Goal: Information Seeking & Learning: Learn about a topic

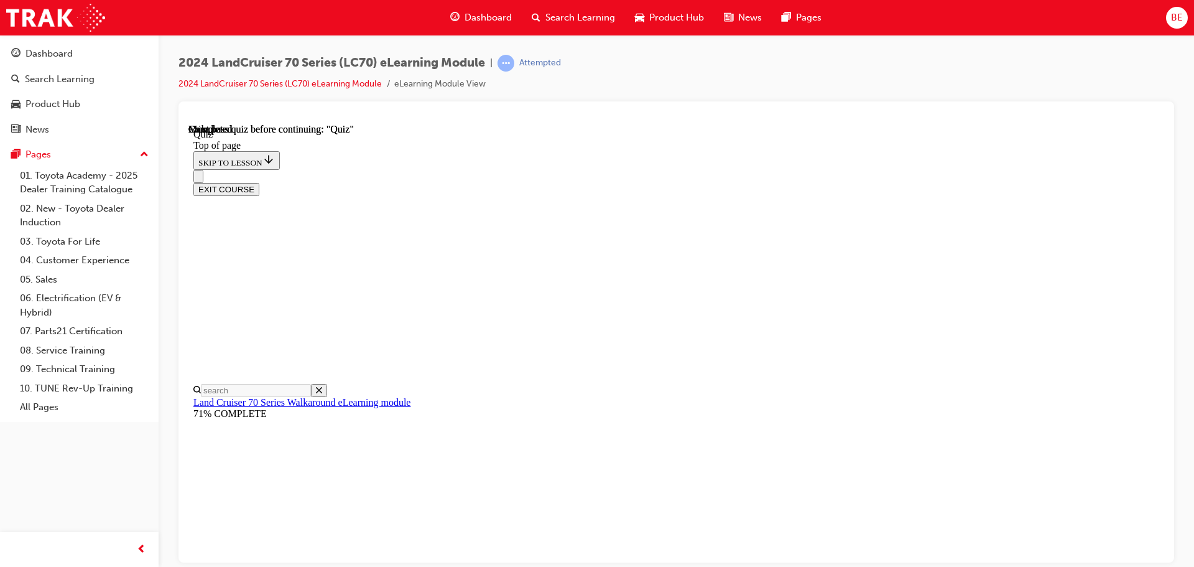
scroll to position [234, 0]
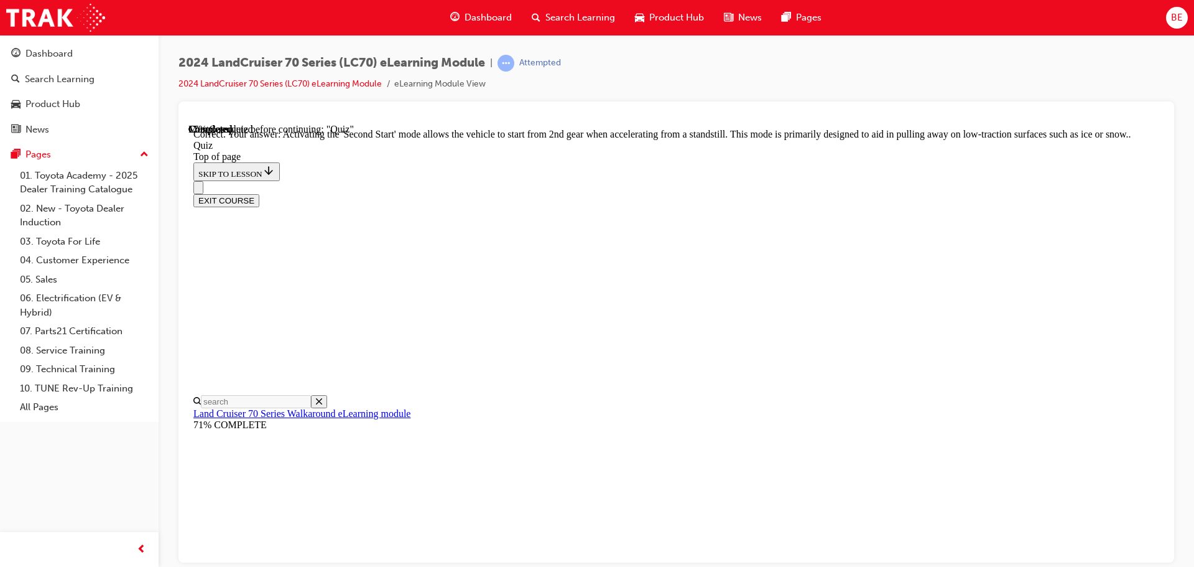
scroll to position [325, 0]
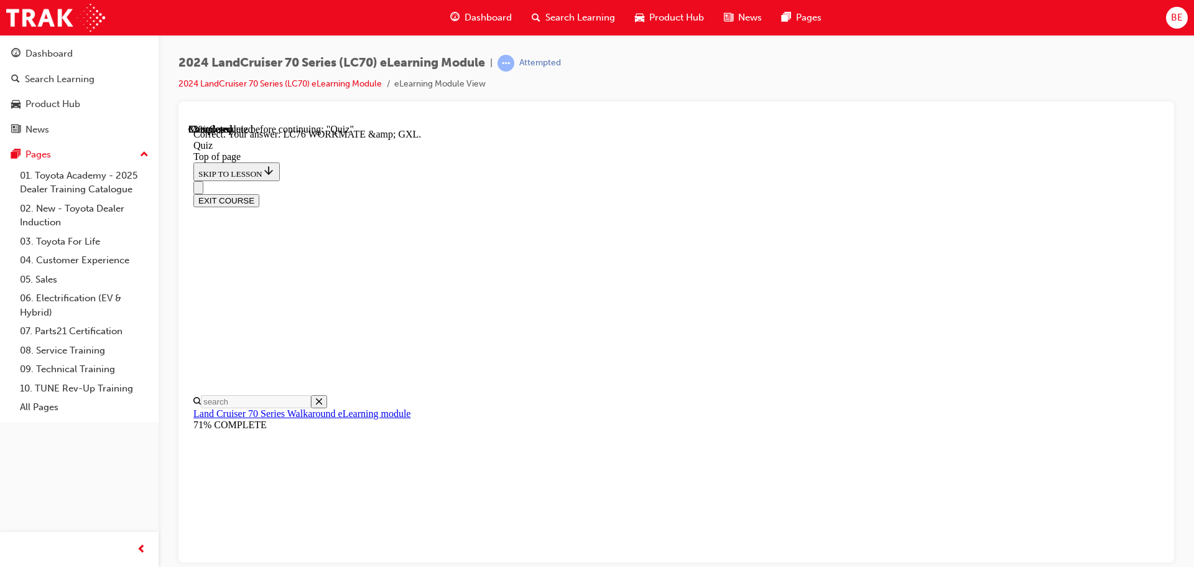
scroll to position [251, 0]
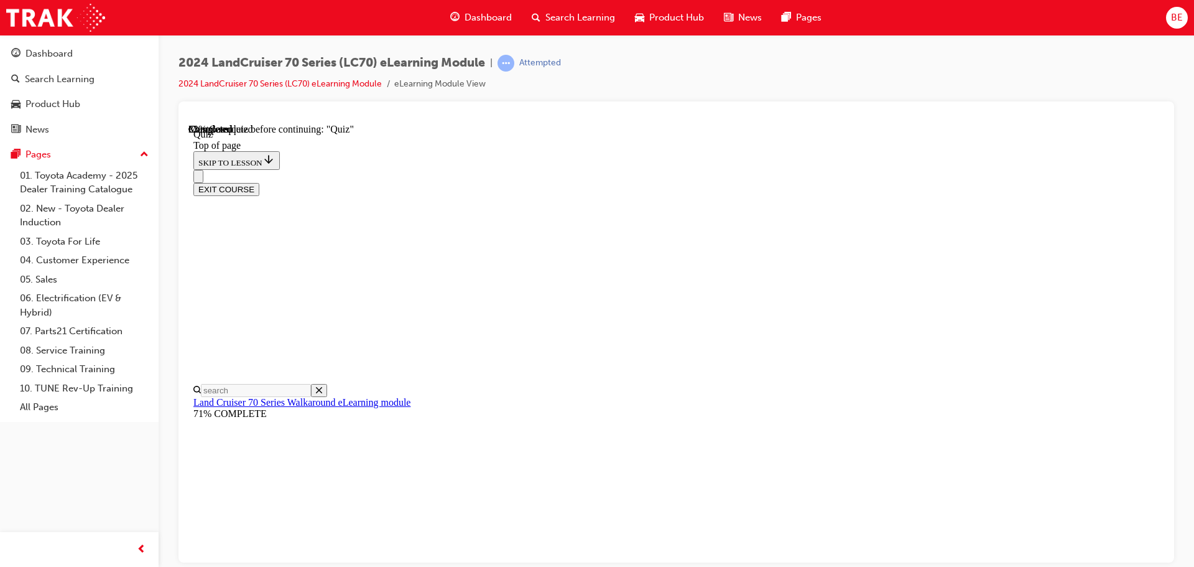
scroll to position [283, 0]
drag, startPoint x: 572, startPoint y: 160, endPoint x: 570, endPoint y: 195, distance: 34.9
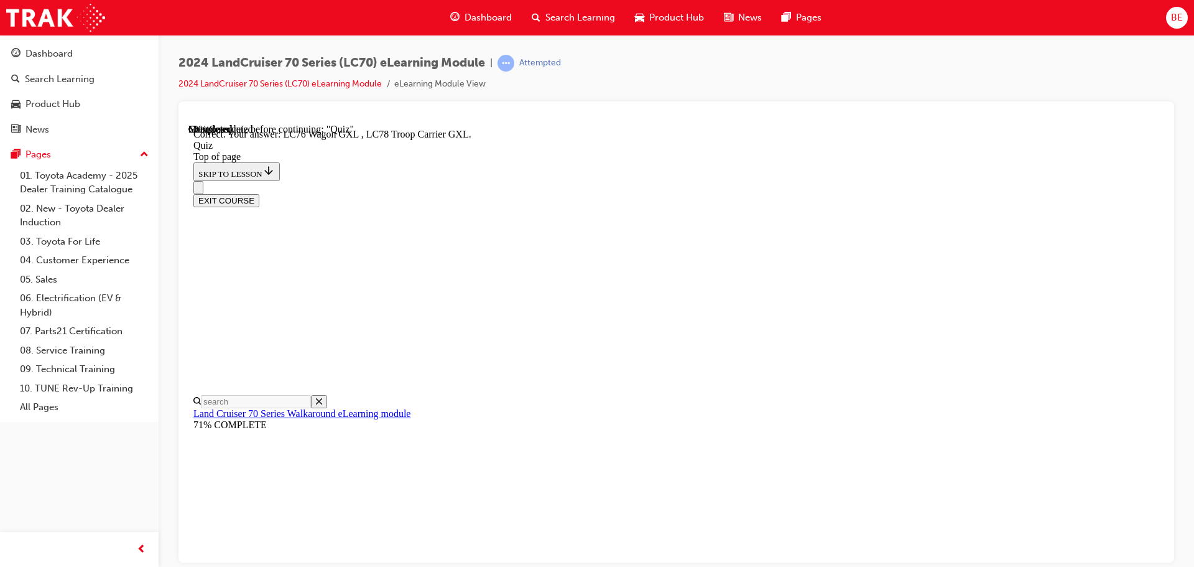
scroll to position [322, 0]
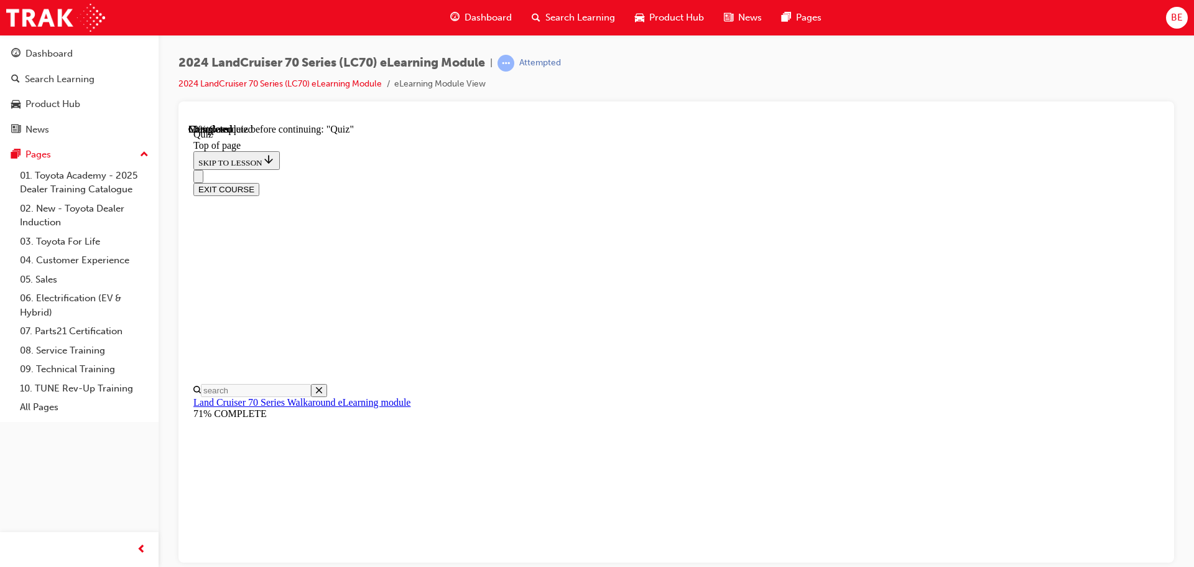
scroll to position [225, 0]
drag, startPoint x: 571, startPoint y: 216, endPoint x: 568, endPoint y: 234, distance: 18.2
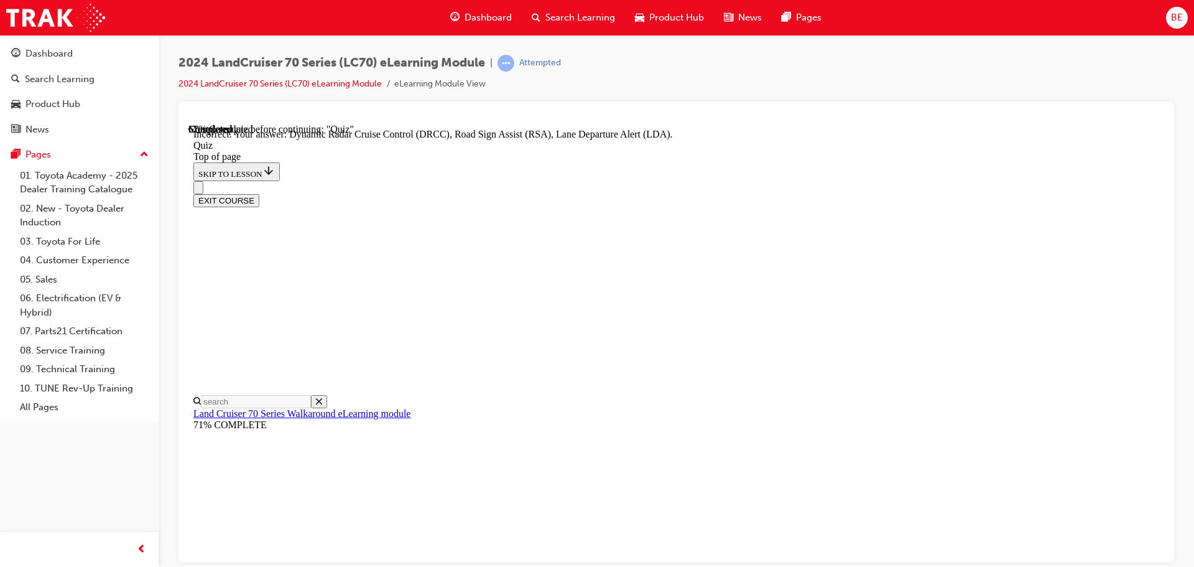
scroll to position [322, 0]
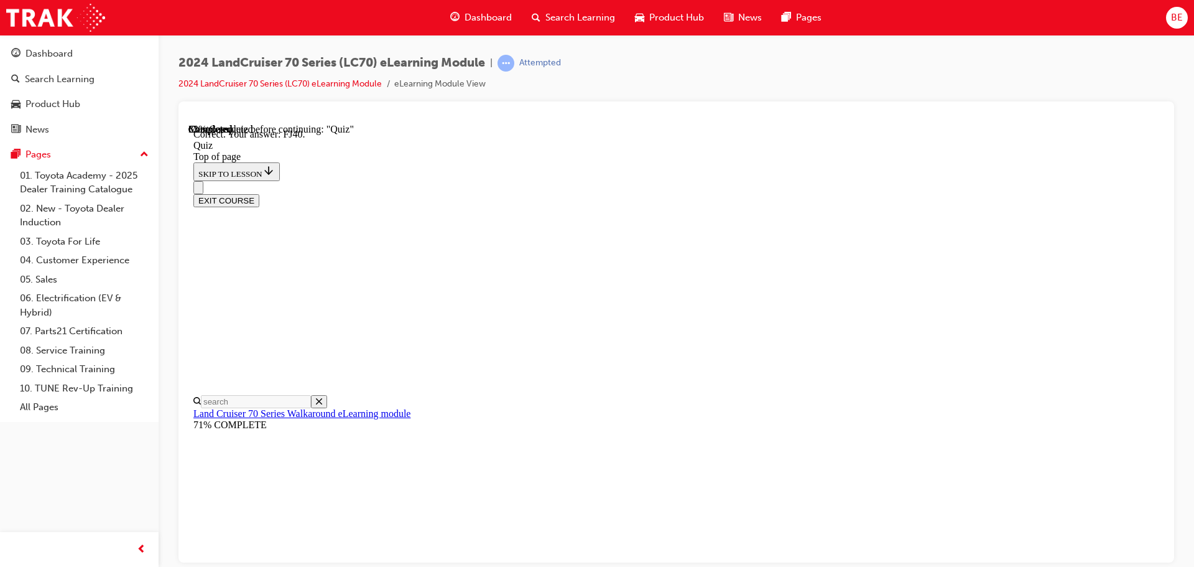
scroll to position [273, 0]
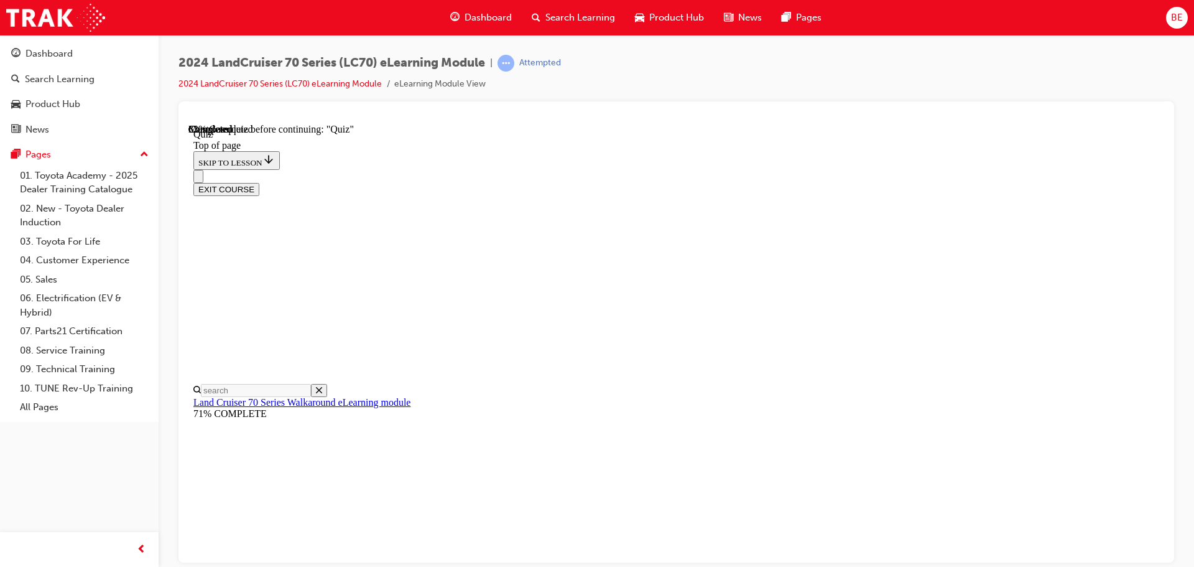
scroll to position [204, 0]
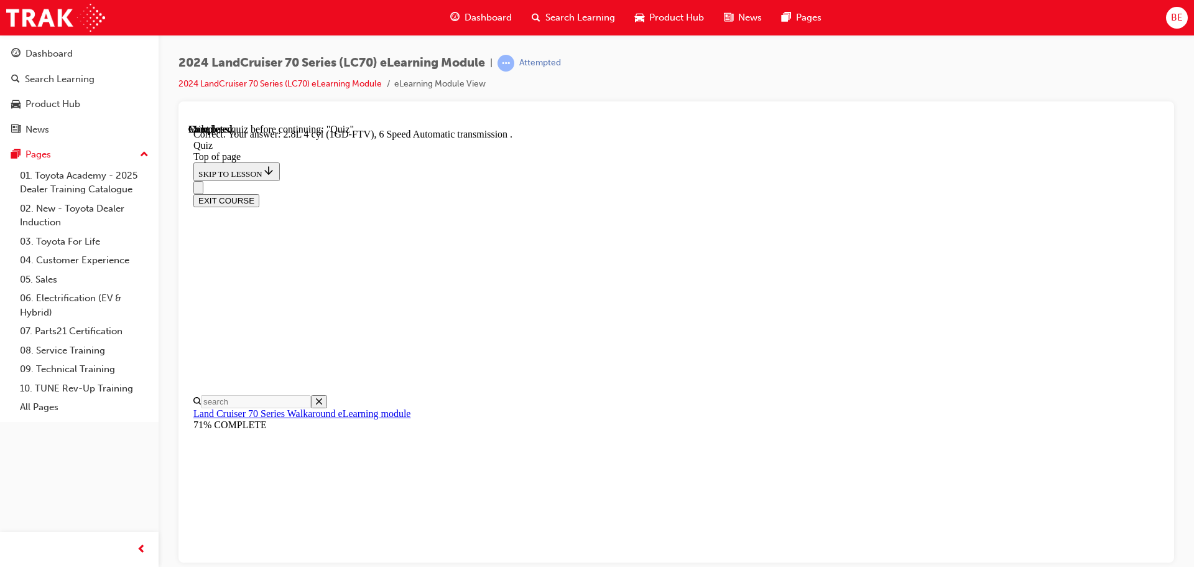
scroll to position [243, 0]
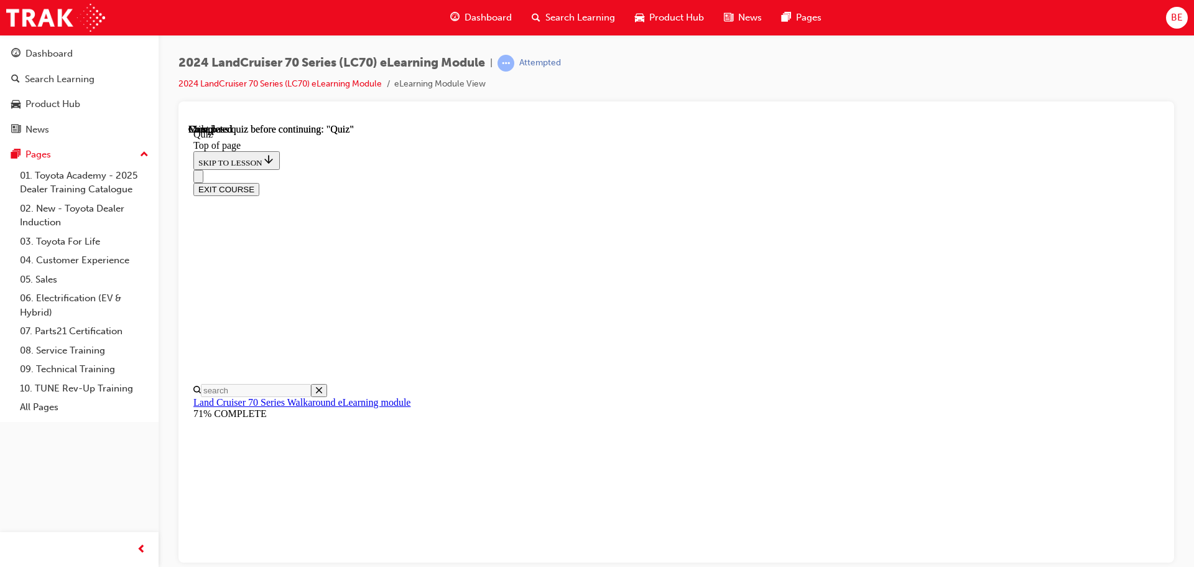
scroll to position [234, 0]
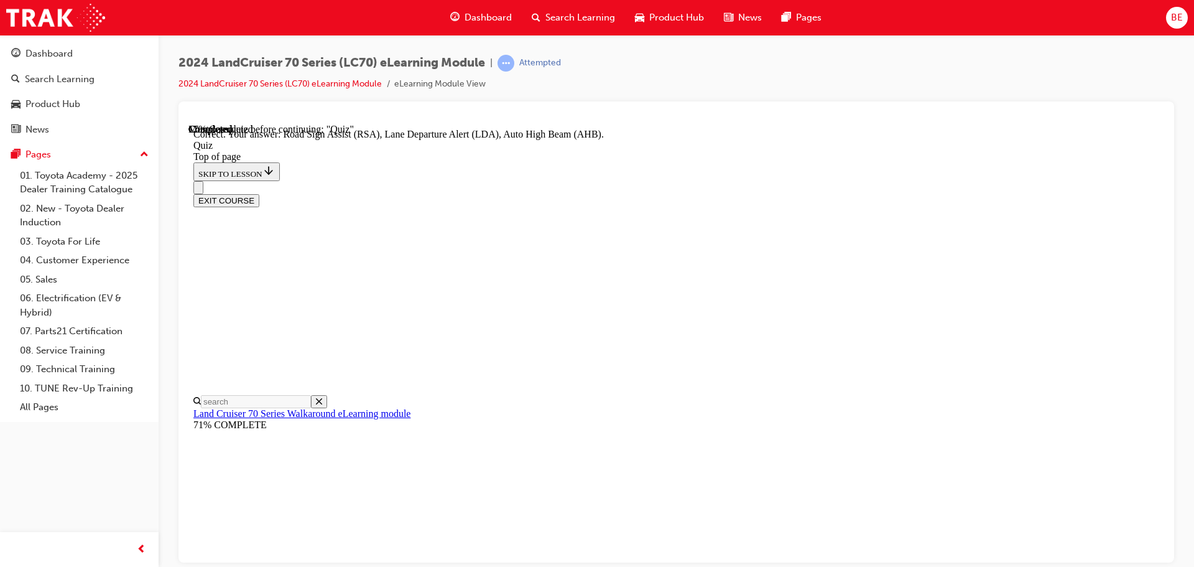
scroll to position [322, 0]
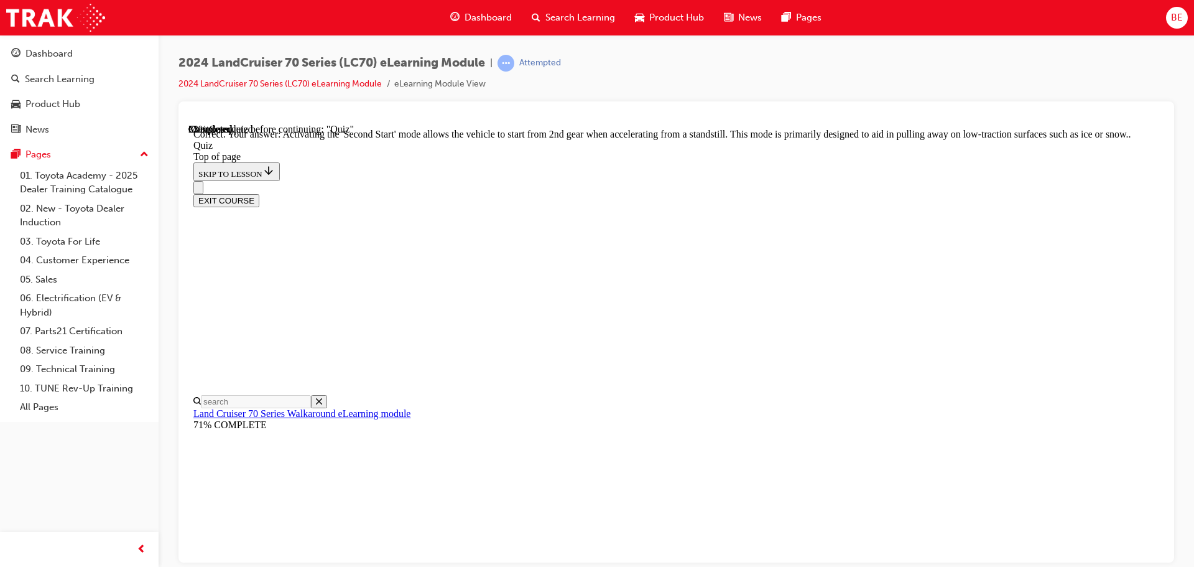
scroll to position [325, 0]
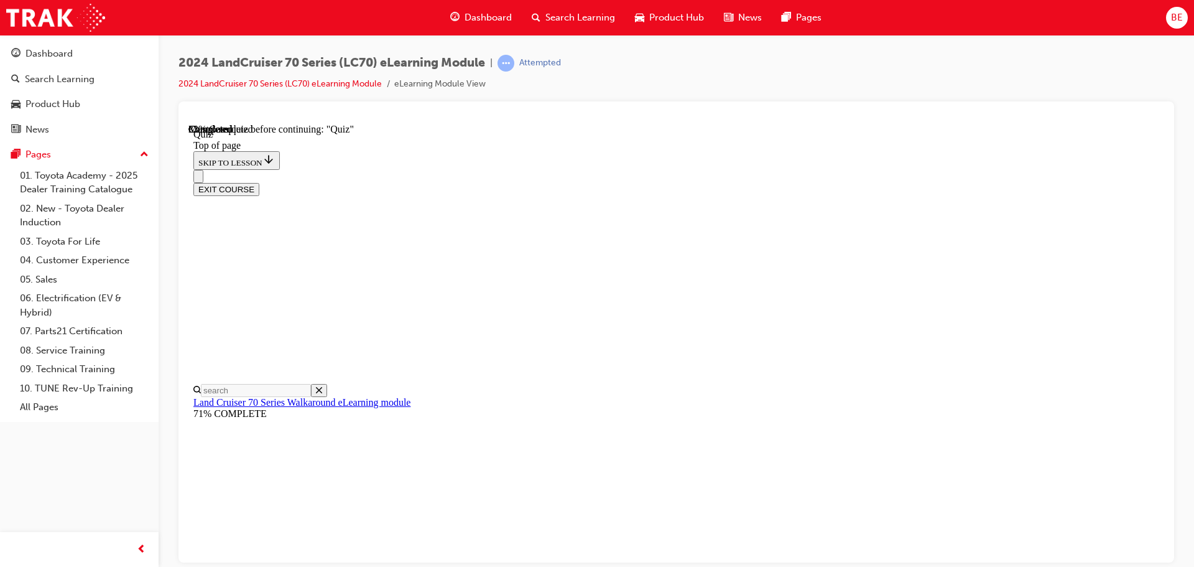
scroll to position [225, 0]
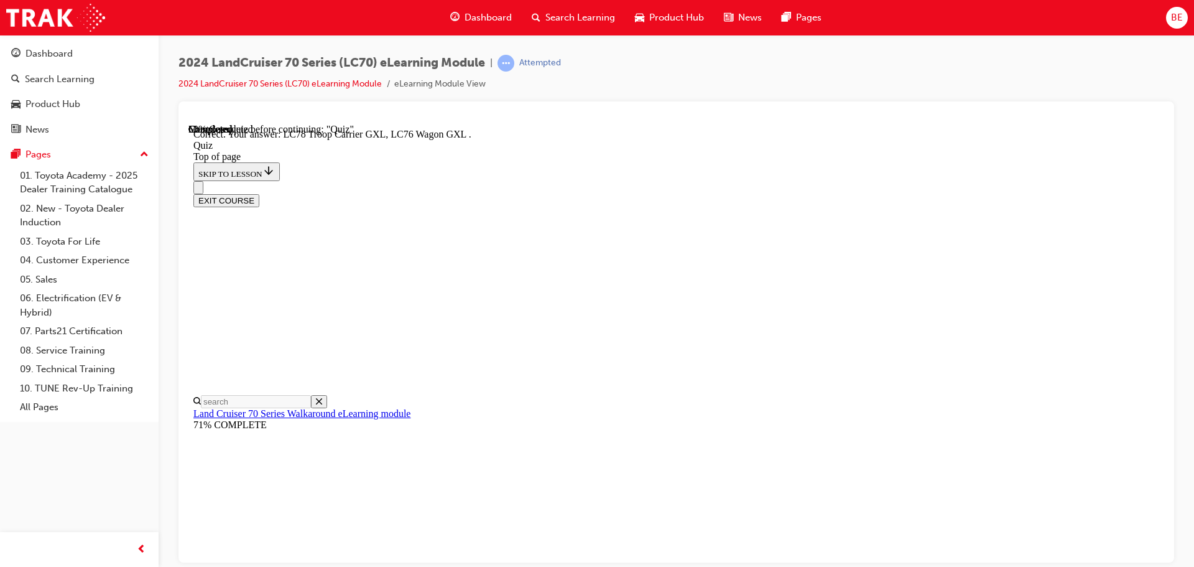
scroll to position [322, 0]
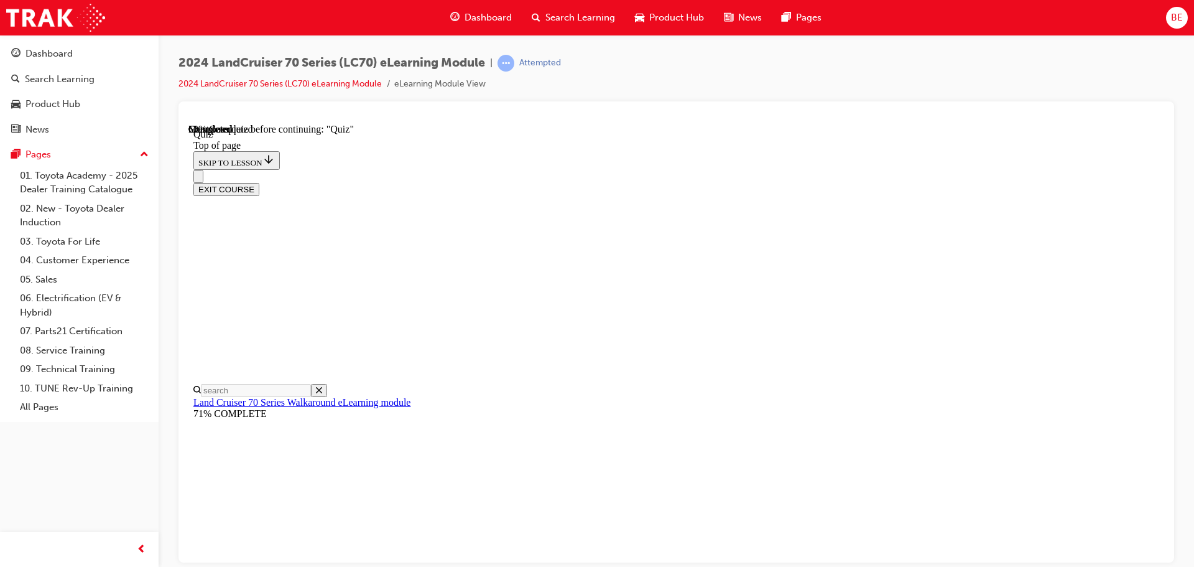
scroll to position [225, 0]
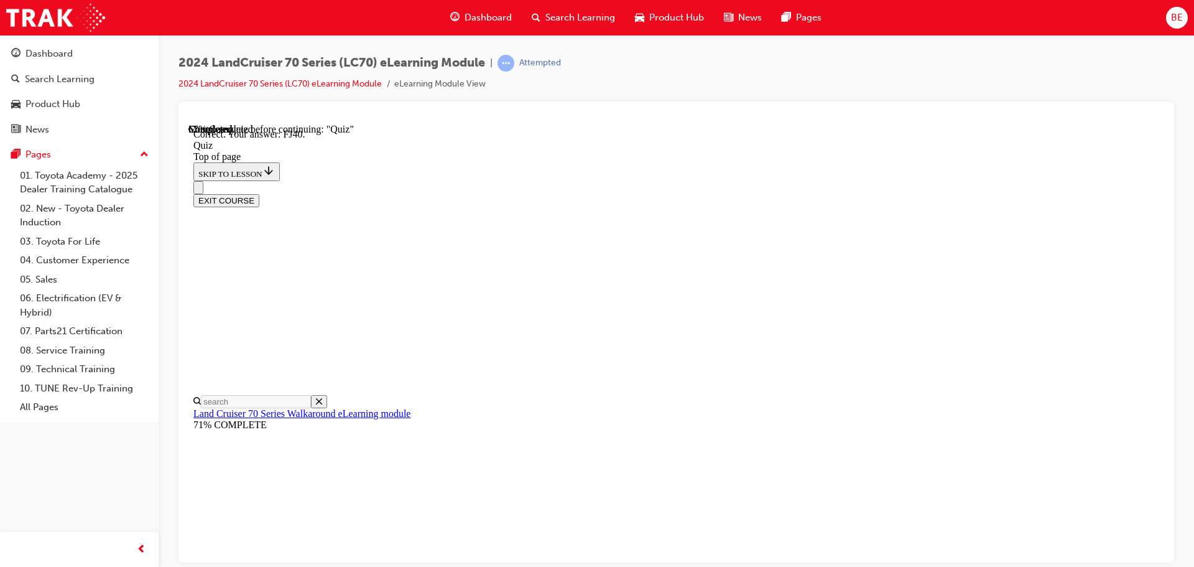
scroll to position [273, 0]
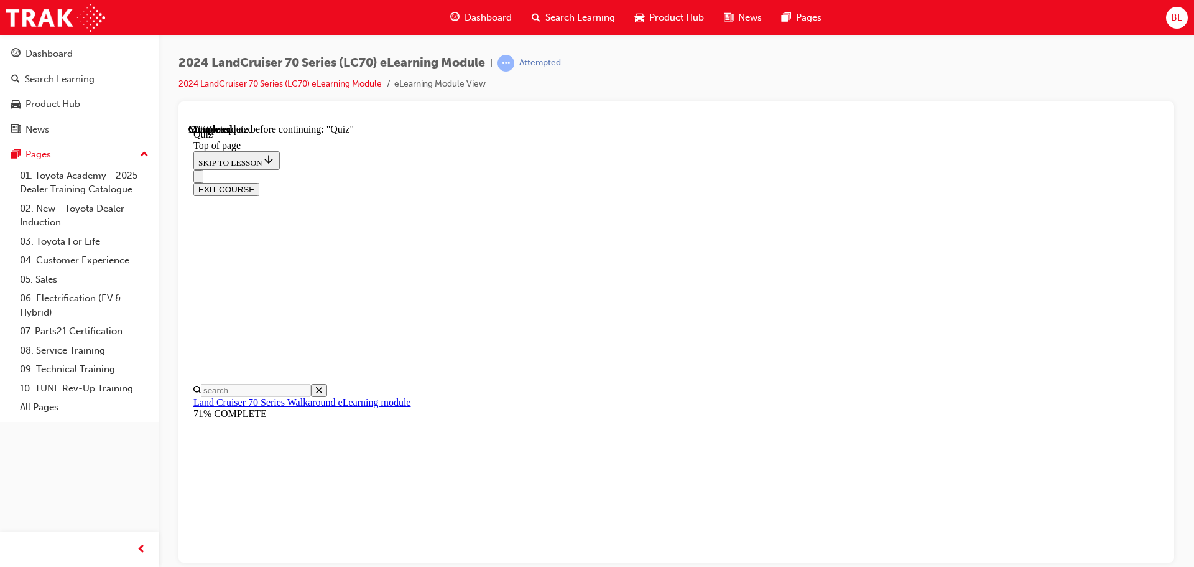
scroll to position [212, 0]
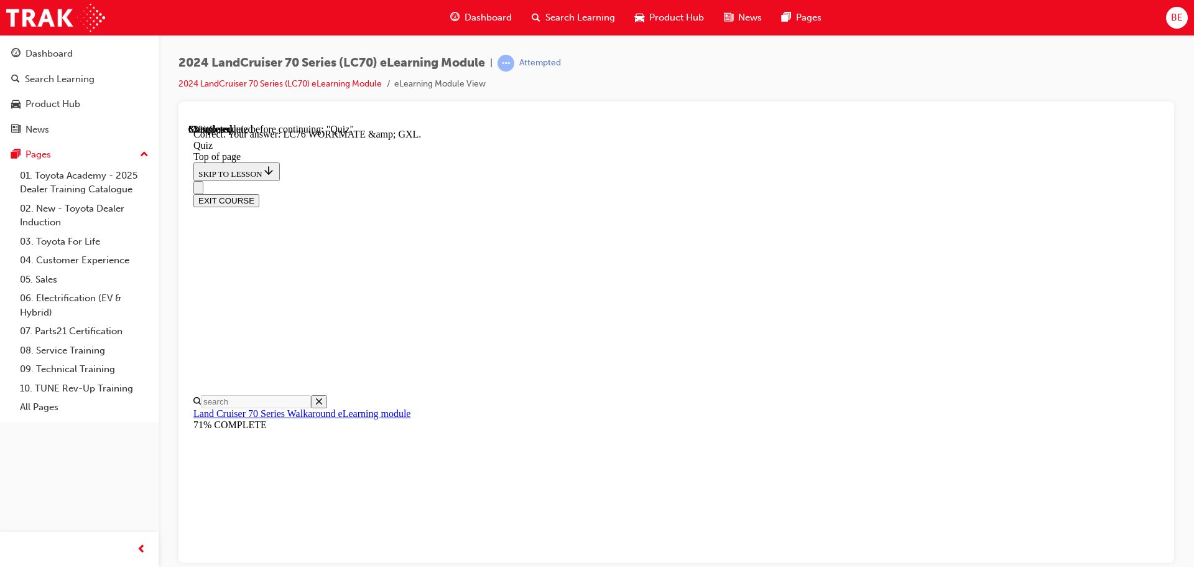
scroll to position [251, 0]
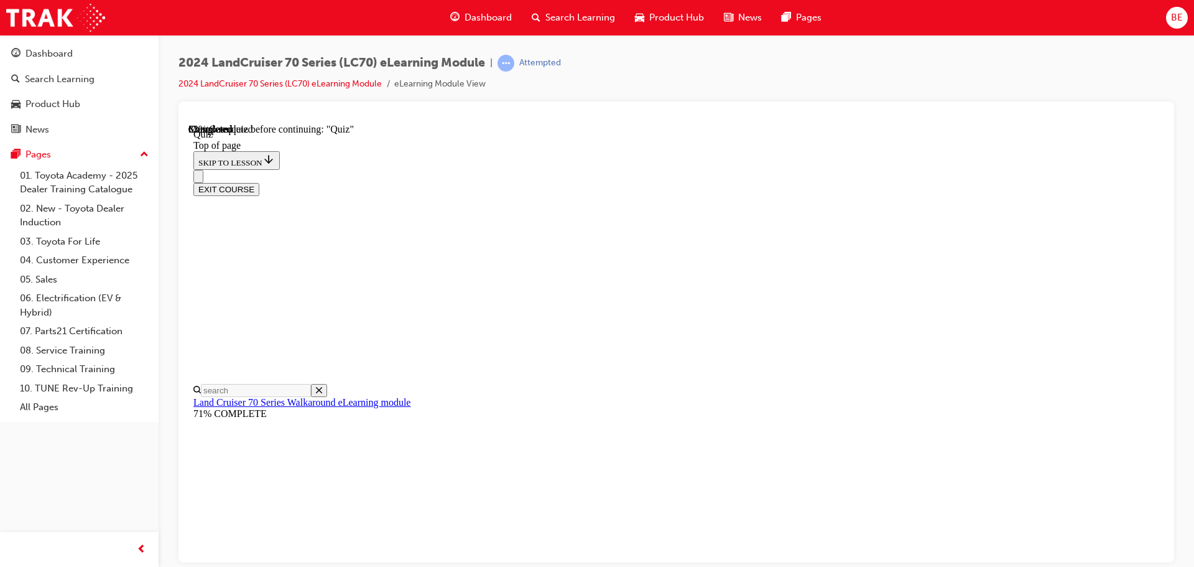
scroll to position [38, 0]
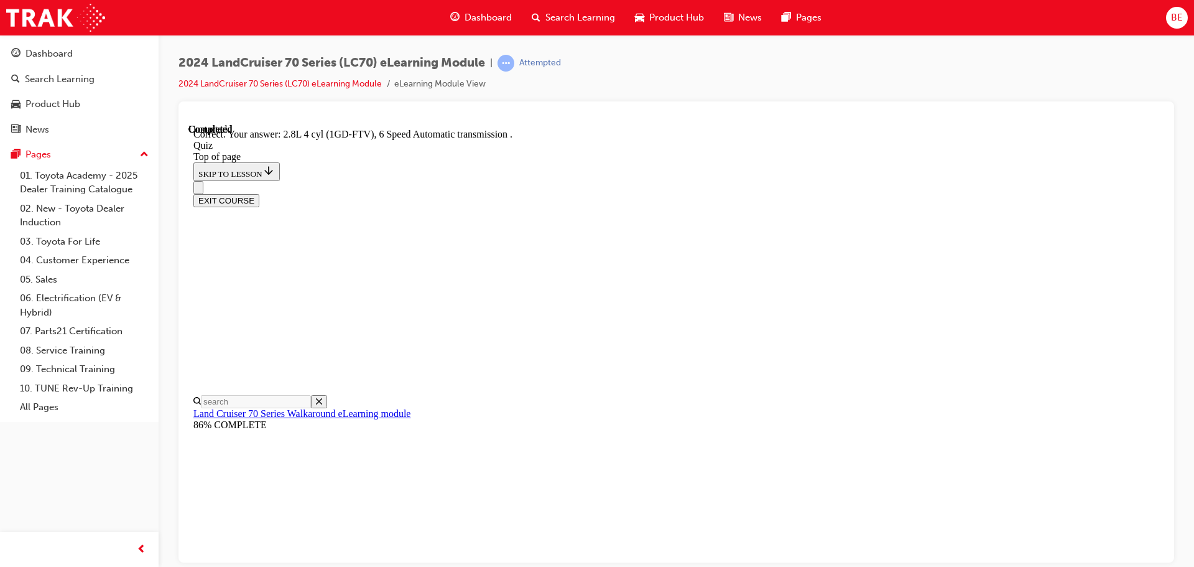
scroll to position [243, 0]
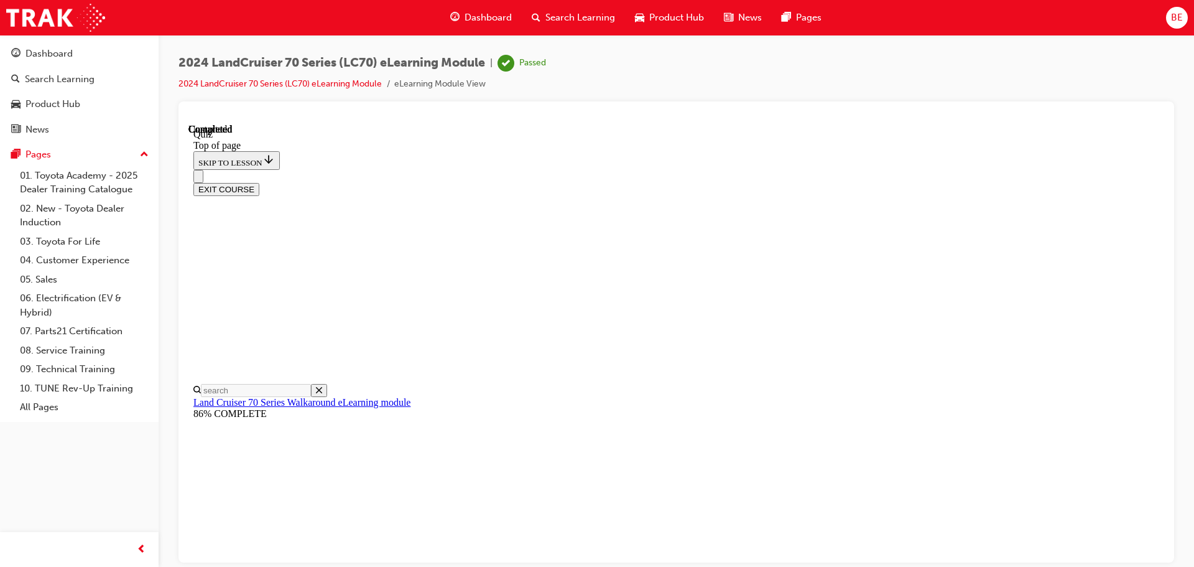
scroll to position [234, 0]
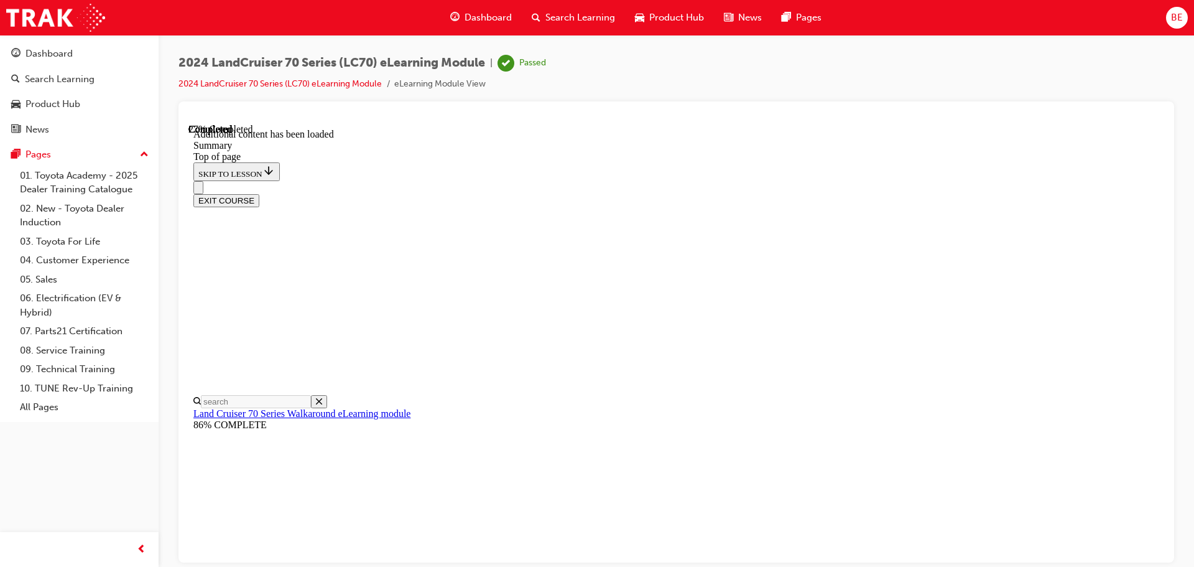
scroll to position [458, 0]
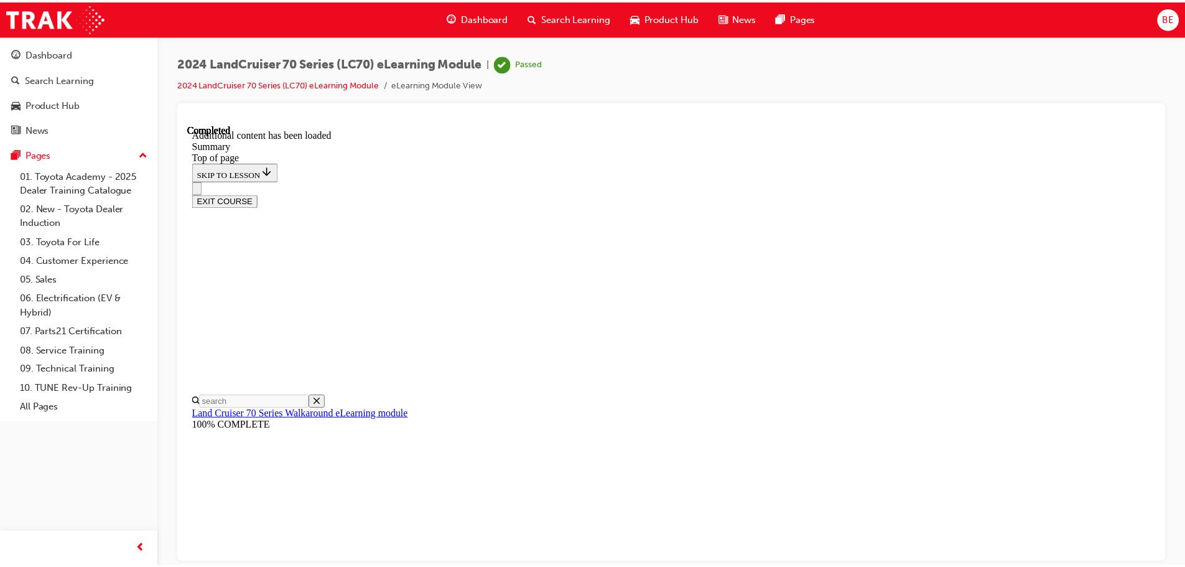
scroll to position [1576, 0]
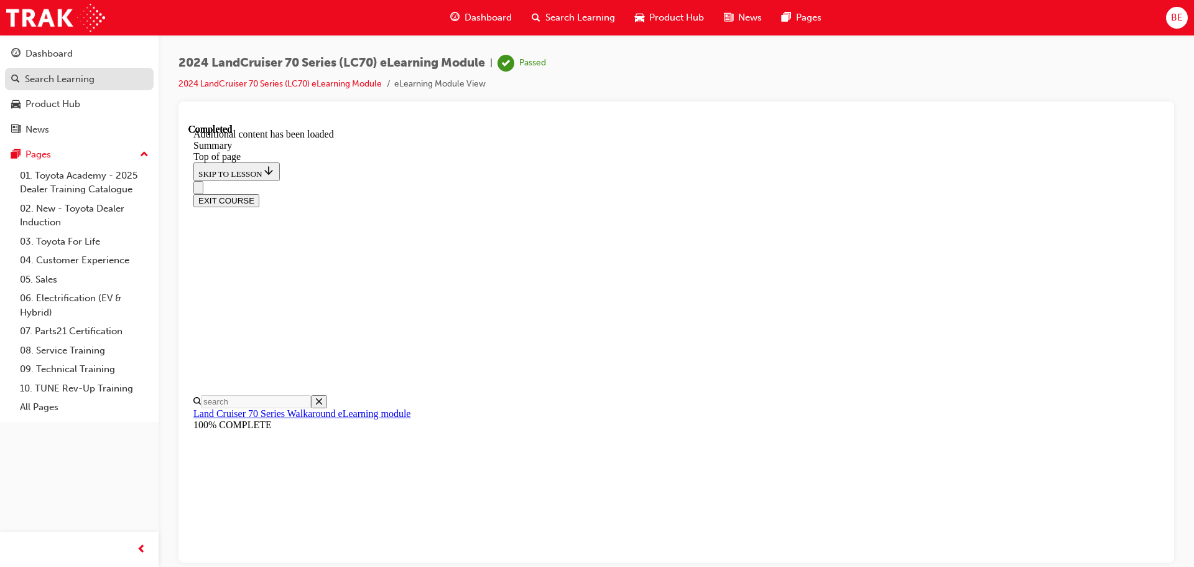
click at [78, 81] on div "Search Learning" at bounding box center [60, 79] width 70 height 14
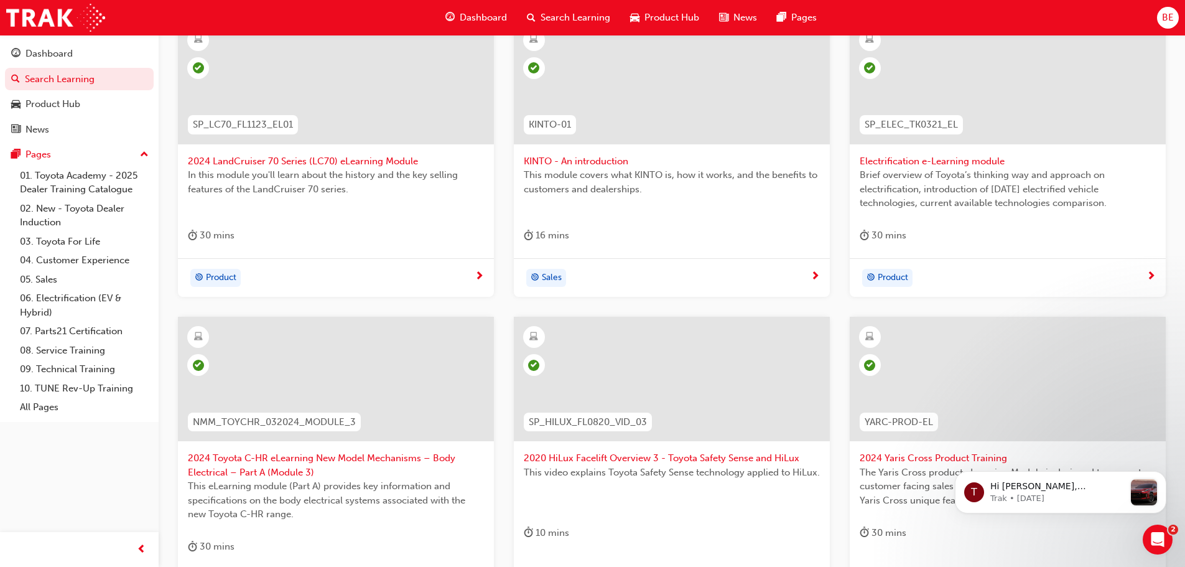
scroll to position [249, 0]
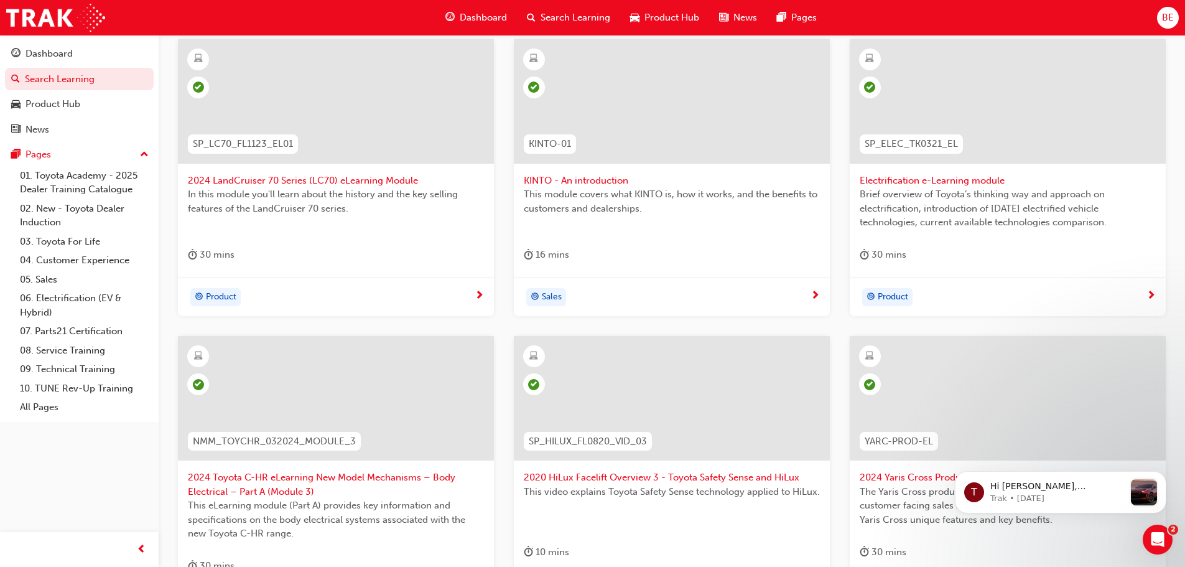
click at [471, 294] on div "Product" at bounding box center [331, 297] width 287 height 19
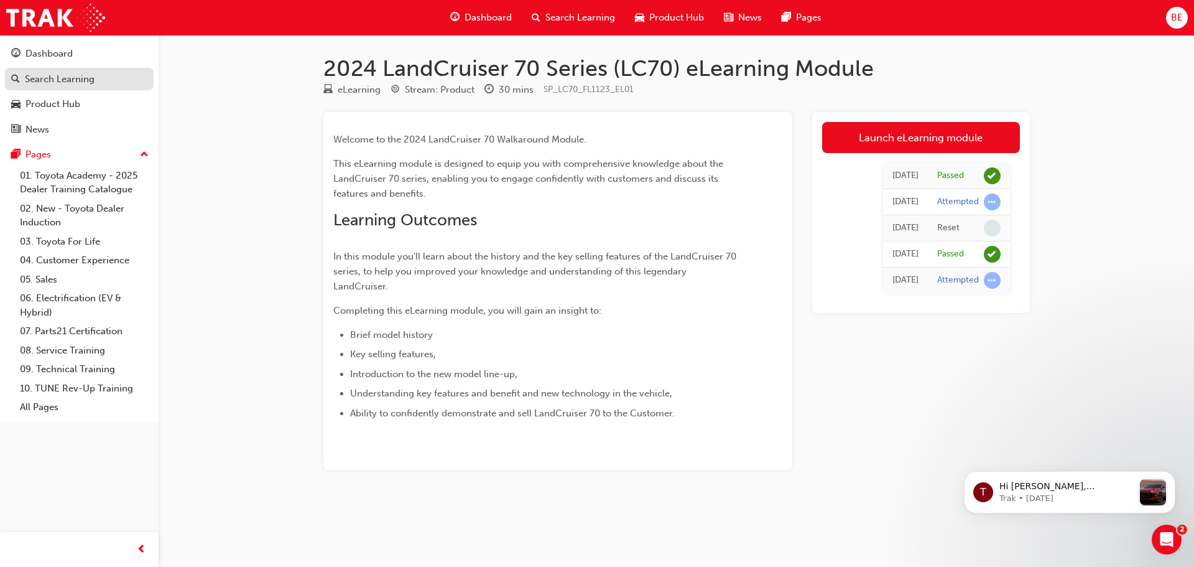
click at [81, 78] on div "Search Learning" at bounding box center [60, 79] width 70 height 14
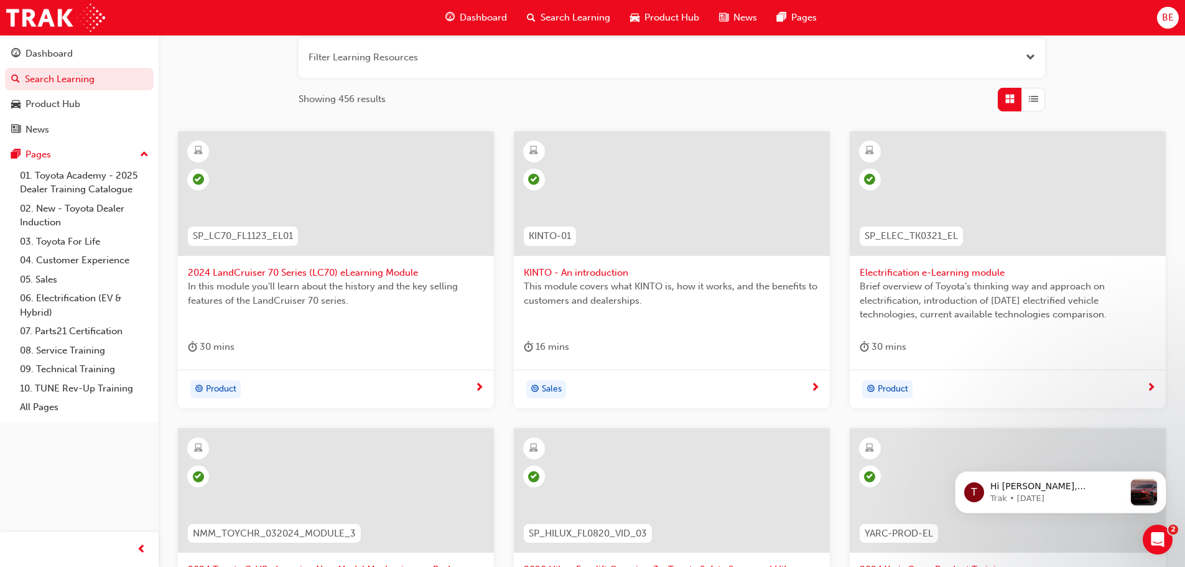
scroll to position [249, 0]
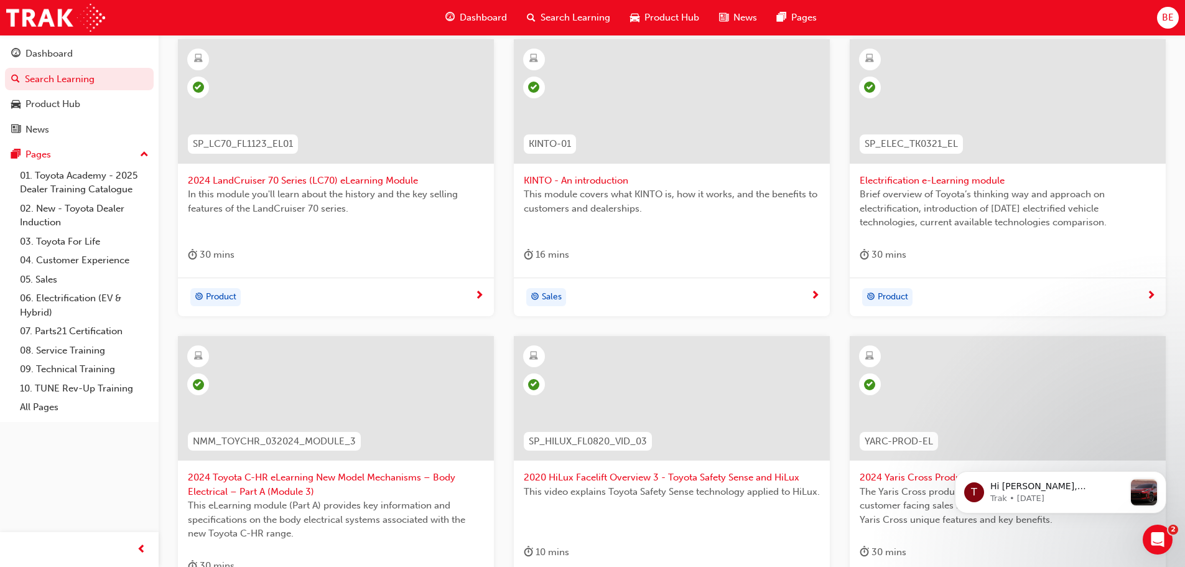
click at [378, 225] on div "In this module you'll learn about the history and the key selling features of t…" at bounding box center [336, 212] width 296 height 50
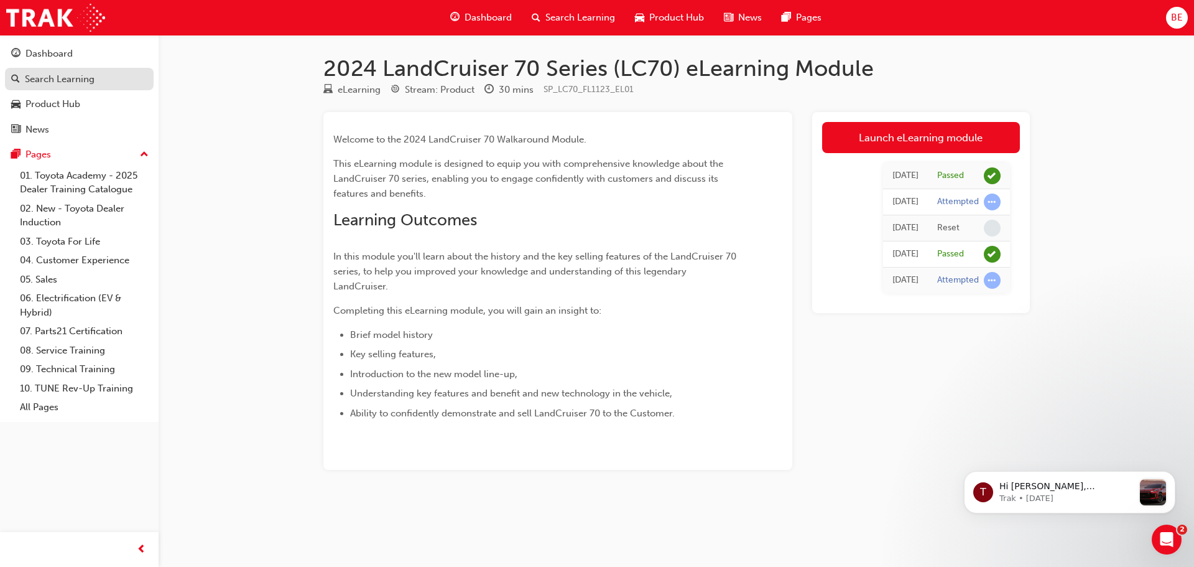
click at [61, 81] on div "Search Learning" at bounding box center [60, 79] width 70 height 14
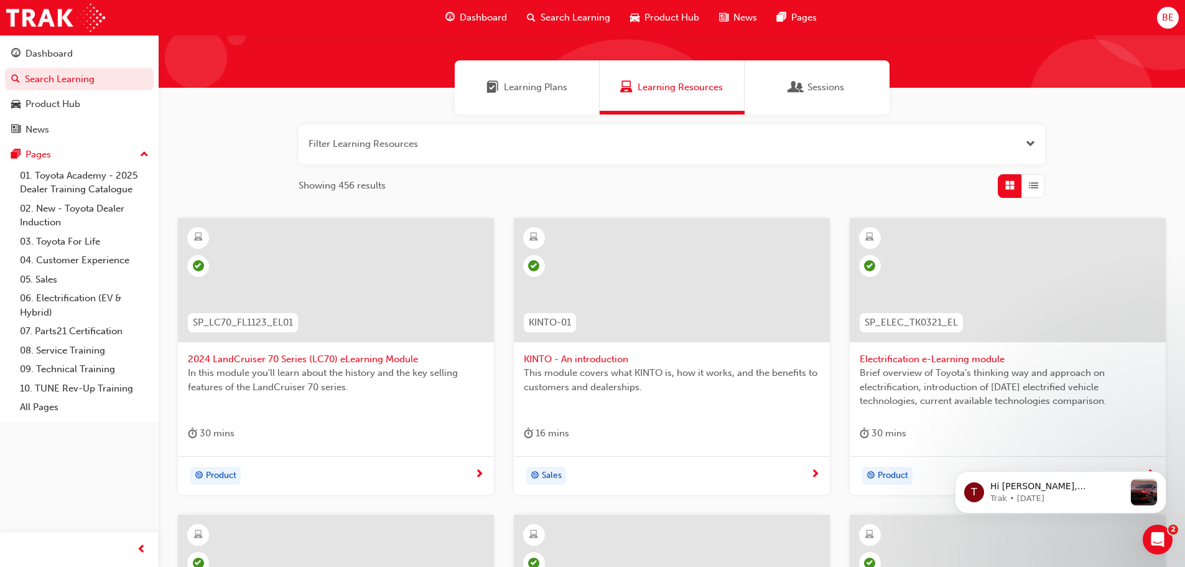
scroll to position [249, 0]
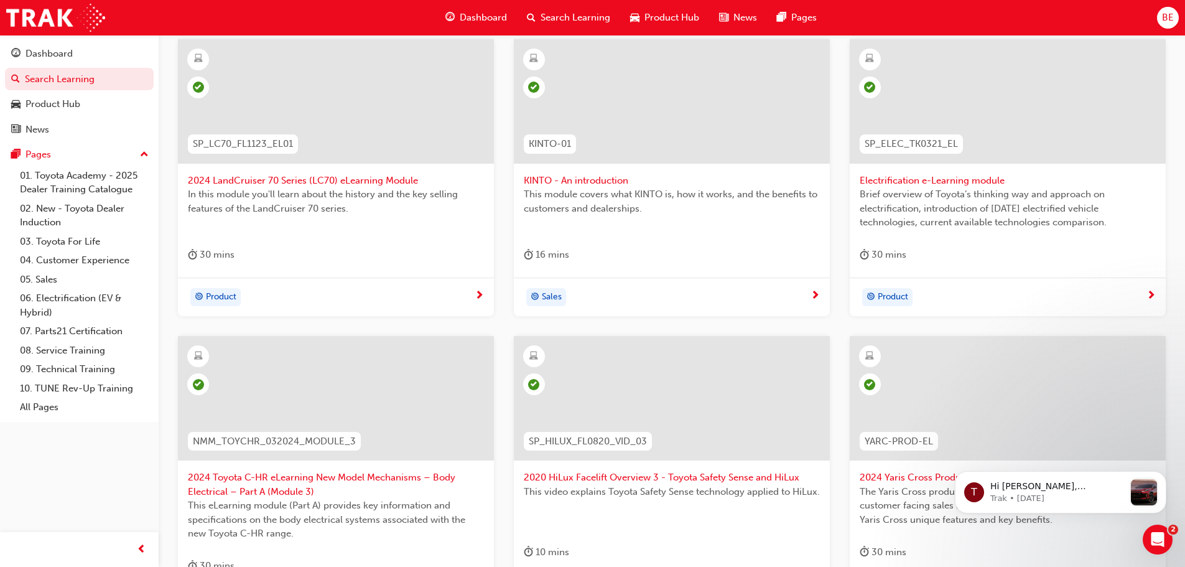
click at [477, 291] on span "next-icon" at bounding box center [479, 295] width 9 height 11
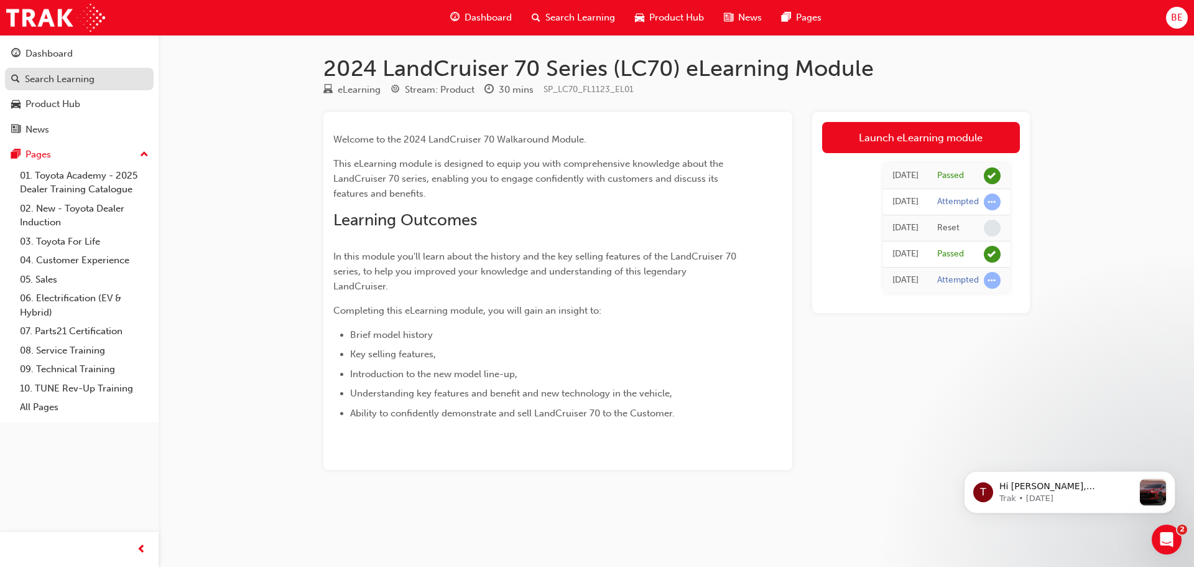
click at [76, 78] on div "Search Learning" at bounding box center [60, 79] width 70 height 14
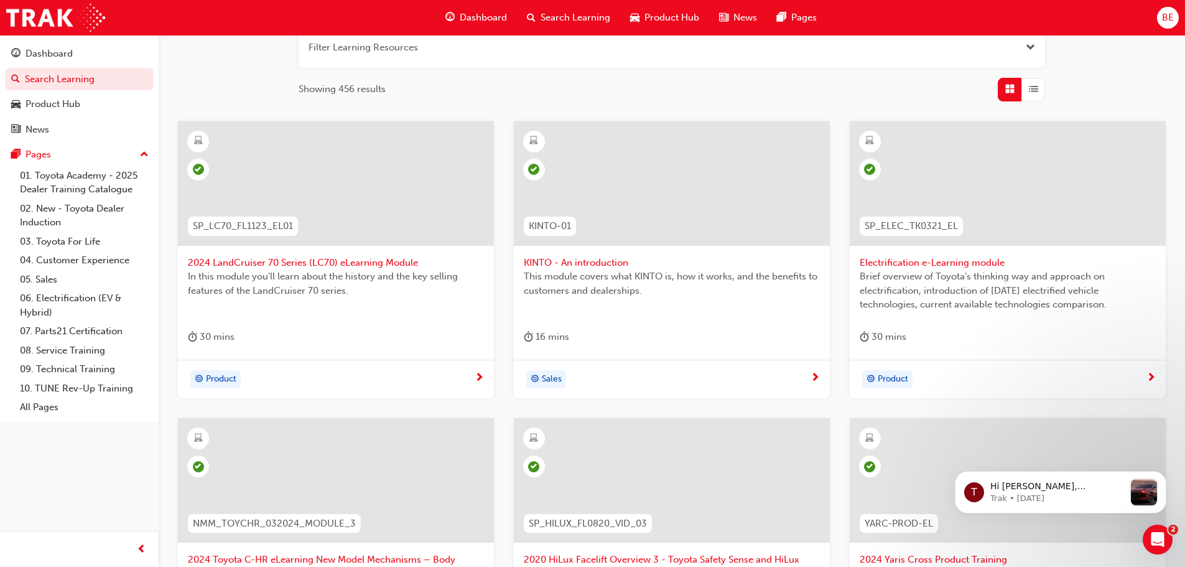
scroll to position [311, 0]
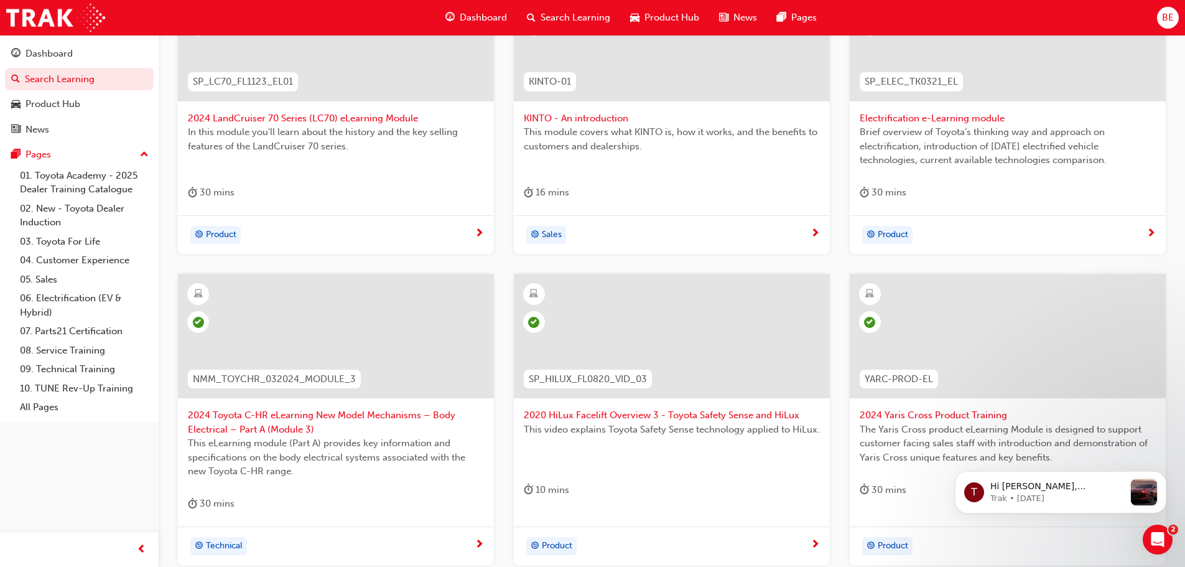
click at [903, 234] on span "Product" at bounding box center [893, 235] width 30 height 14
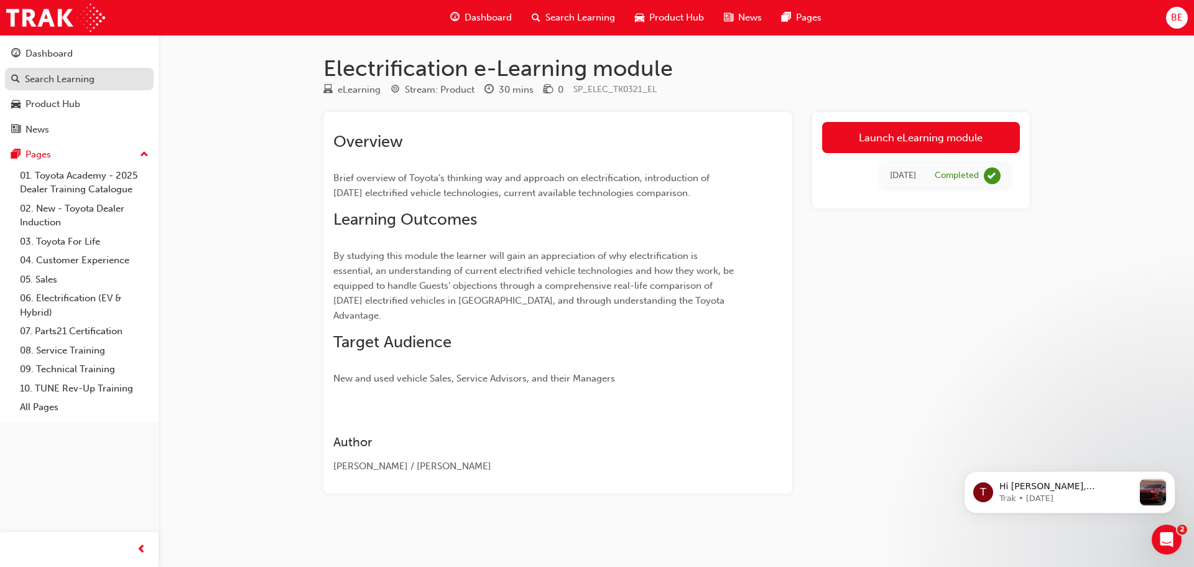
click at [83, 75] on div "Search Learning" at bounding box center [60, 79] width 70 height 14
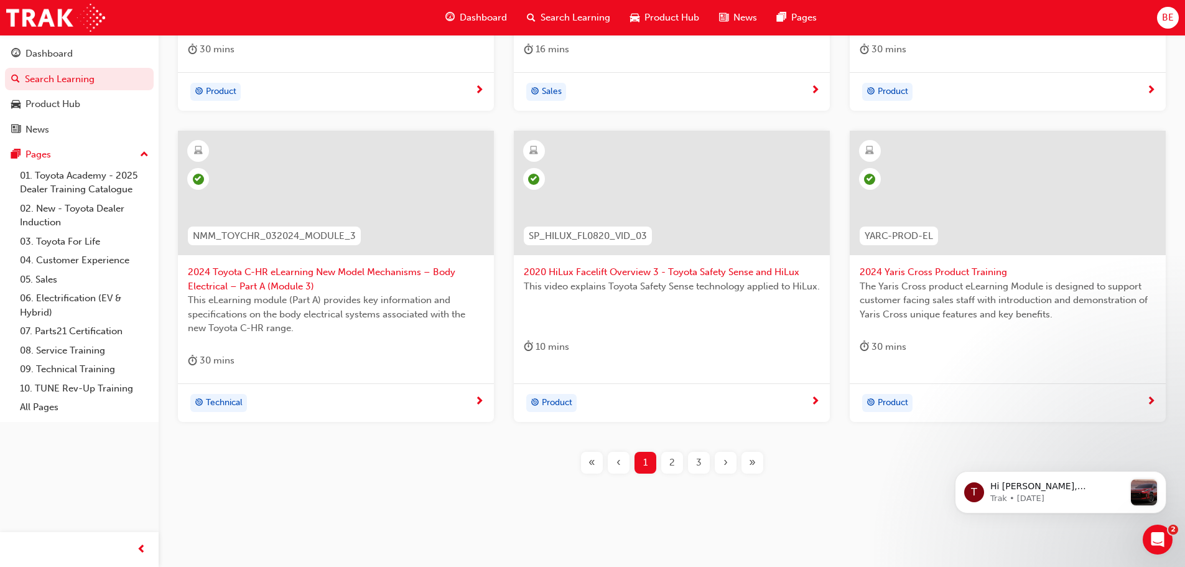
scroll to position [461, 0]
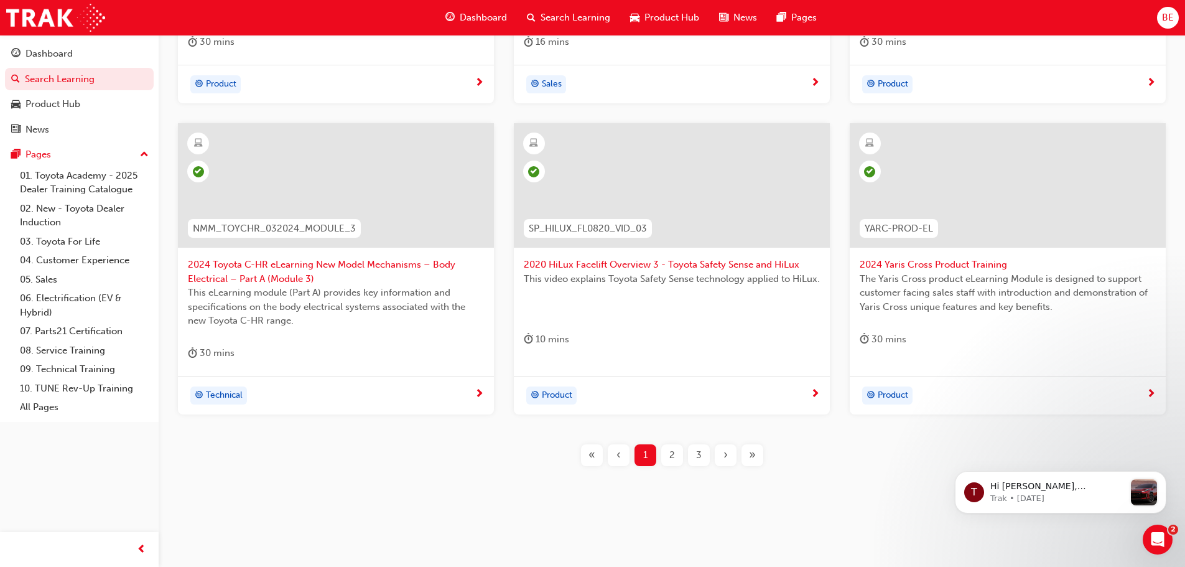
click at [665, 455] on div "2" at bounding box center [672, 455] width 22 height 22
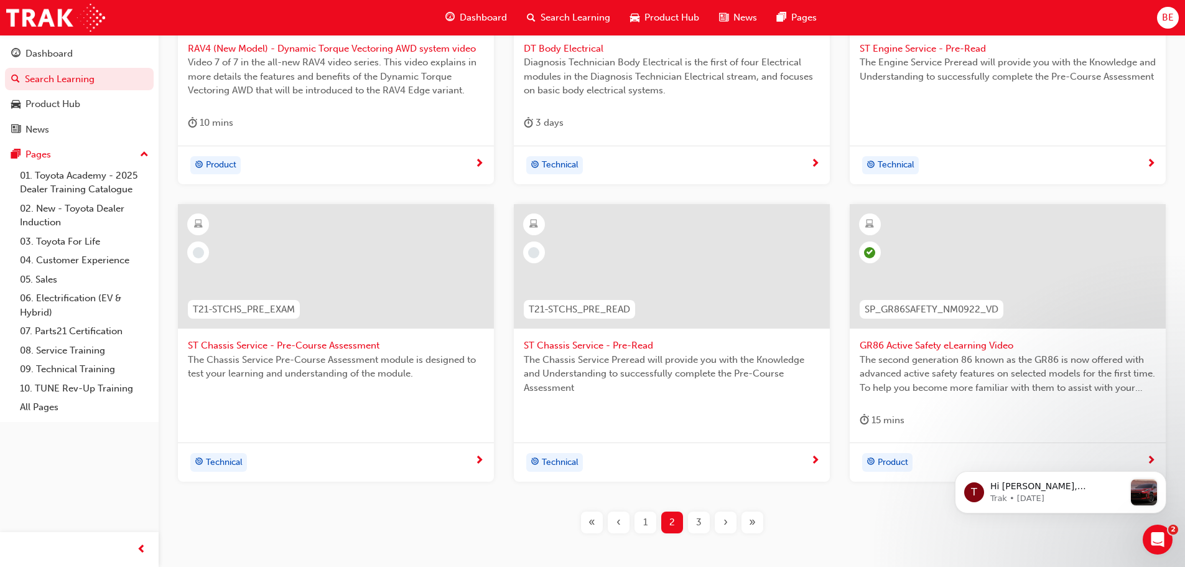
scroll to position [448, 0]
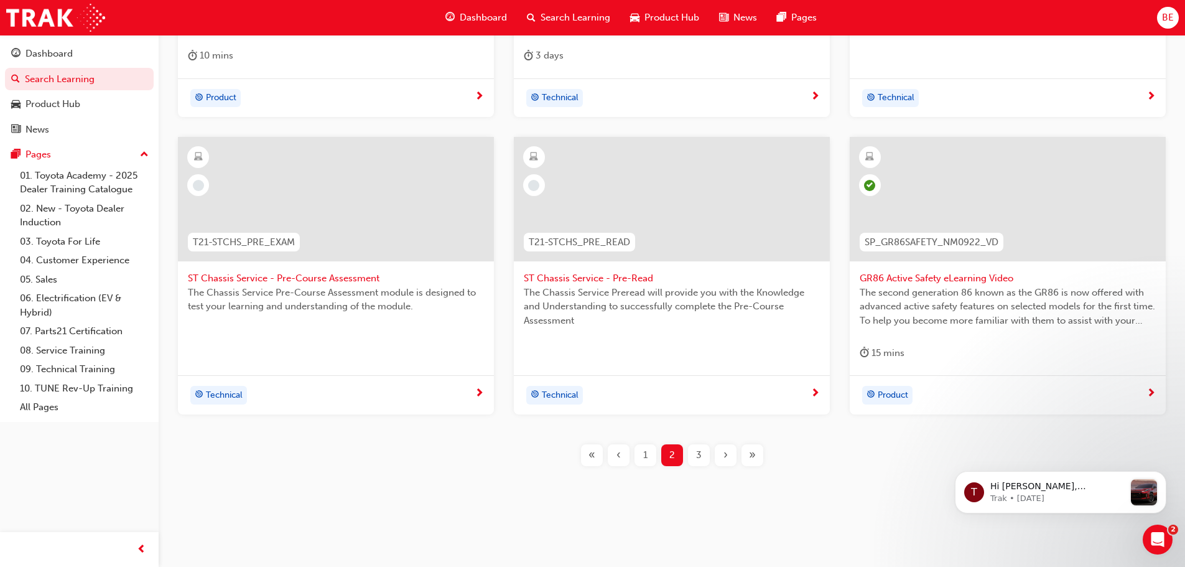
click at [692, 452] on div "3" at bounding box center [699, 455] width 22 height 22
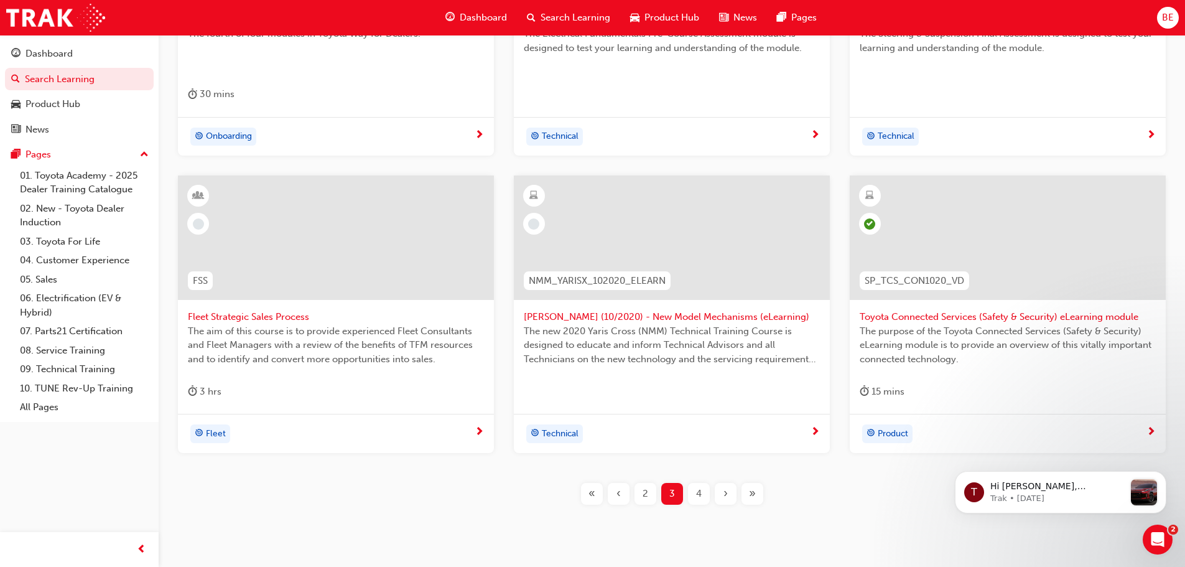
scroll to position [448, 0]
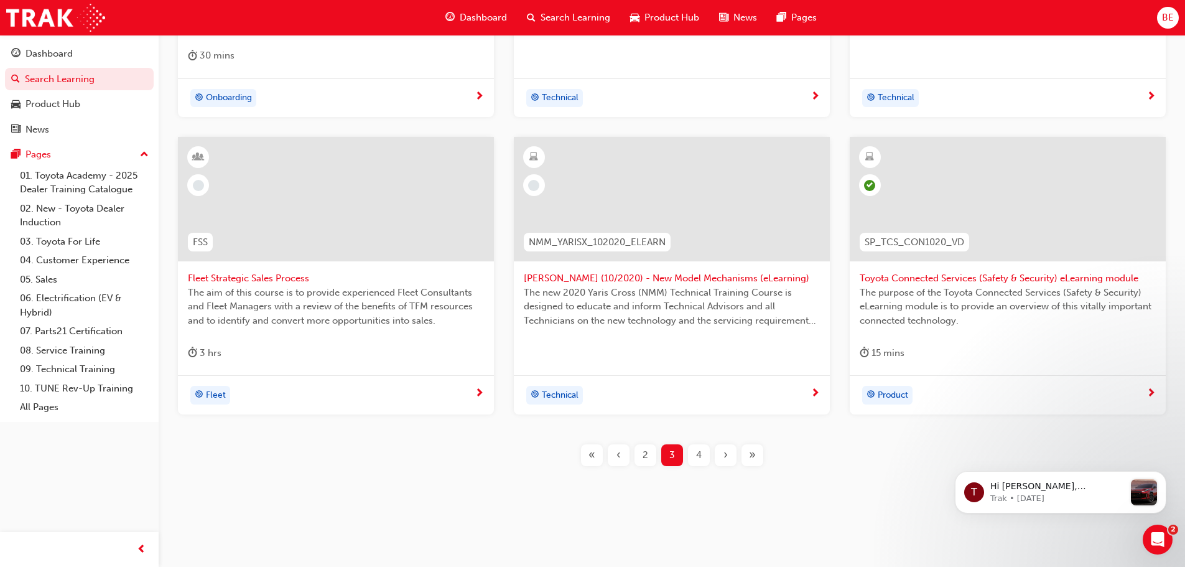
click at [912, 395] on div "Product" at bounding box center [887, 395] width 50 height 19
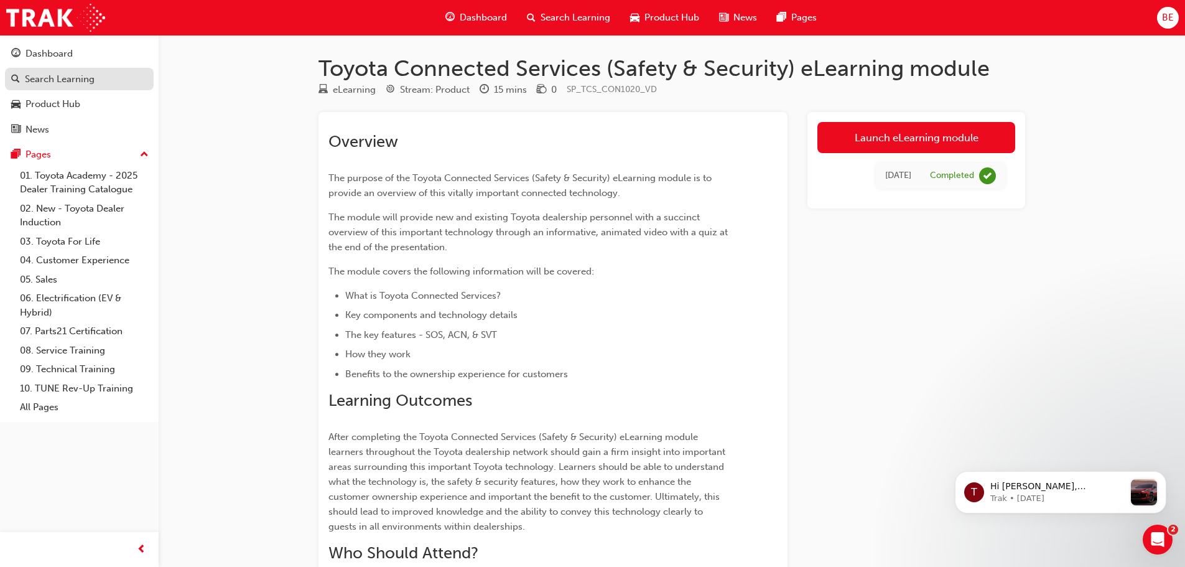
click at [81, 80] on div "Search Learning" at bounding box center [60, 79] width 70 height 14
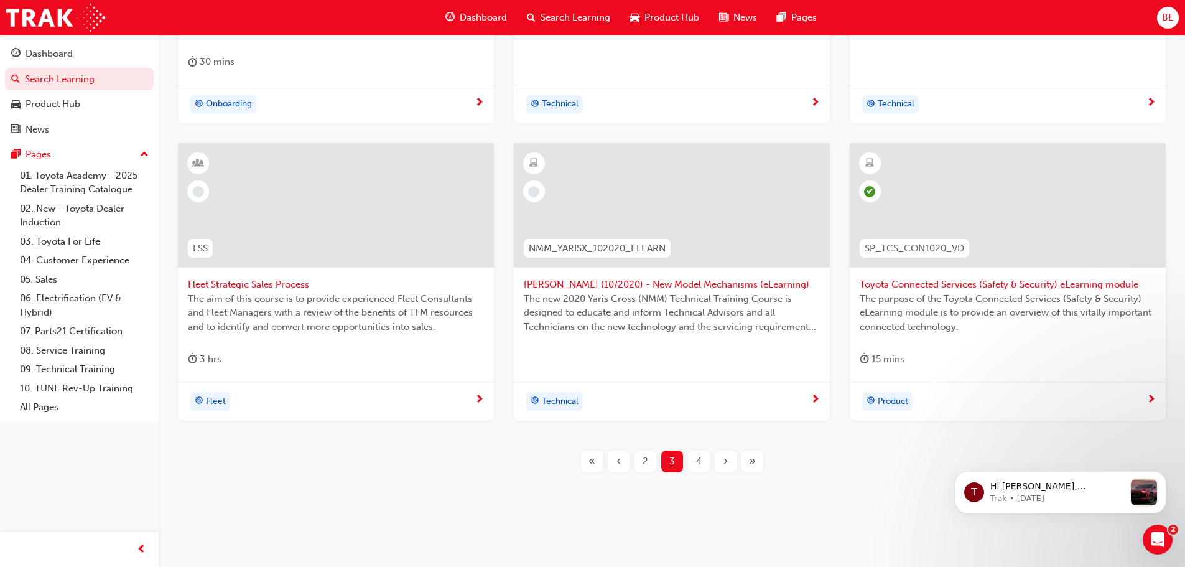
scroll to position [448, 0]
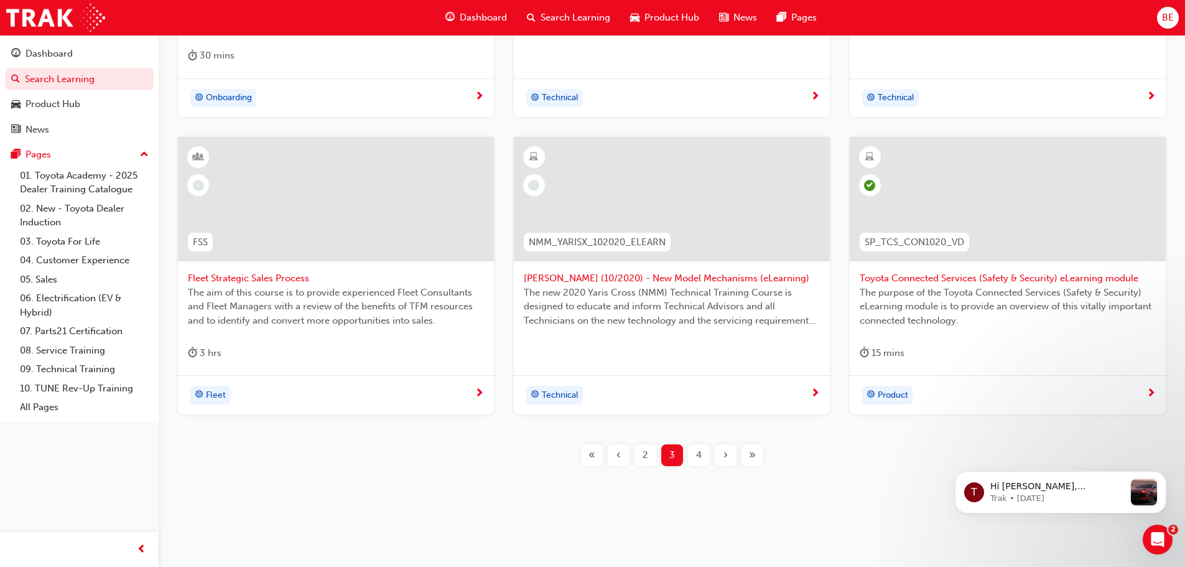
click at [697, 453] on span "4" at bounding box center [699, 455] width 6 height 14
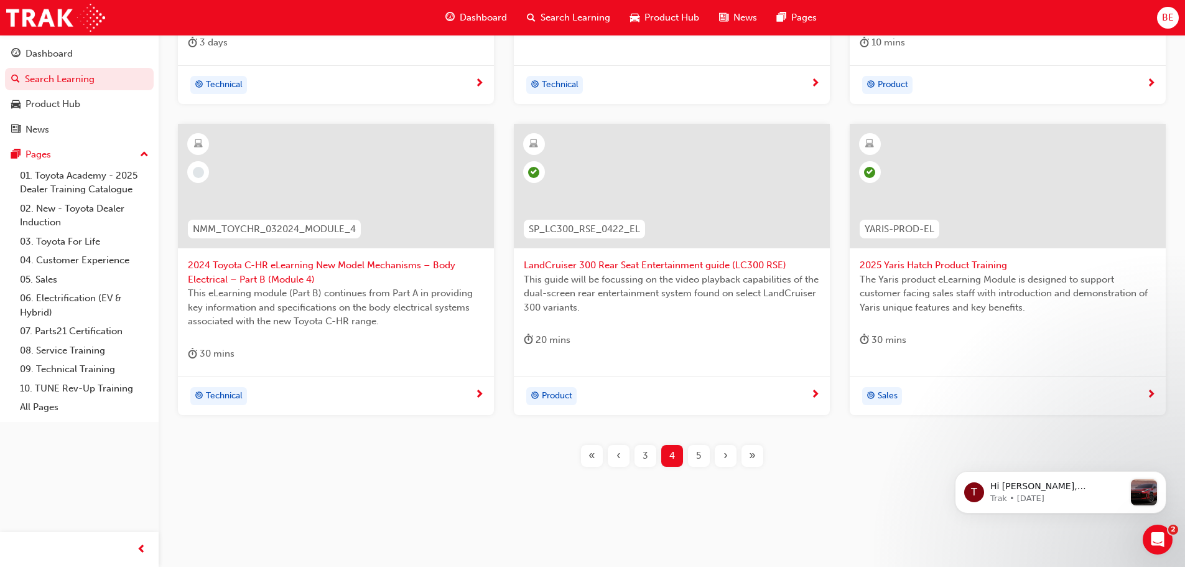
scroll to position [461, 0]
click at [697, 458] on span "5" at bounding box center [698, 455] width 5 height 14
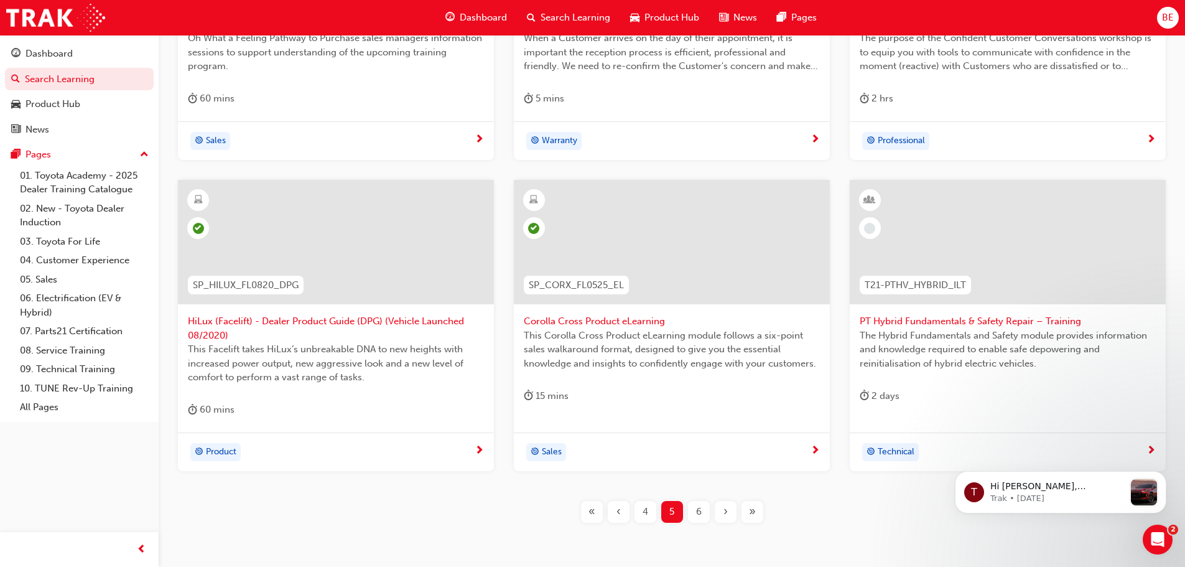
scroll to position [461, 0]
